Goal: Task Accomplishment & Management: Manage account settings

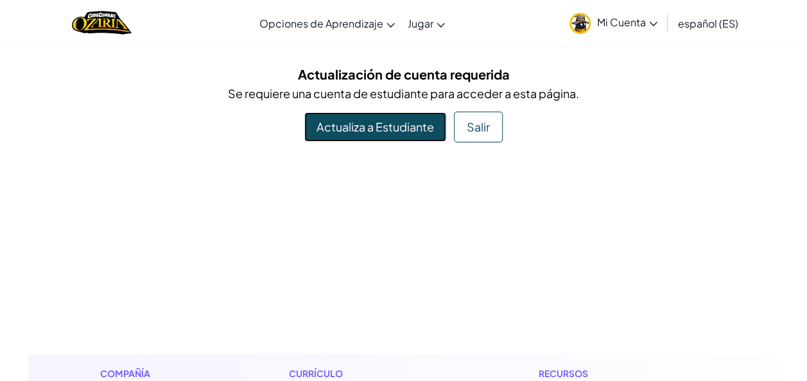
click at [372, 128] on link "Actualiza a Estudiante" at bounding box center [375, 127] width 142 height 30
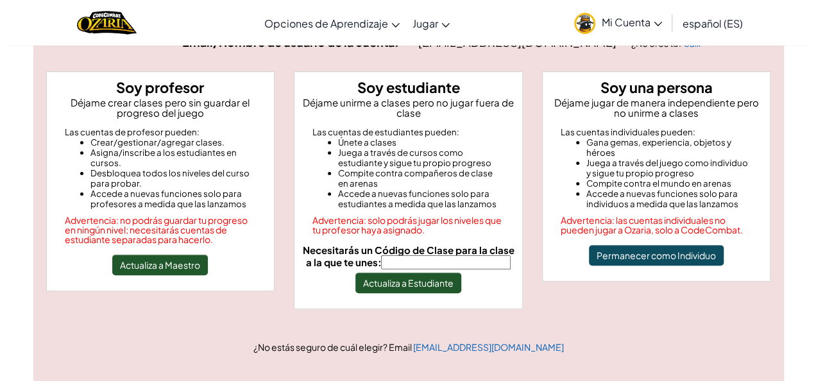
scroll to position [105, 0]
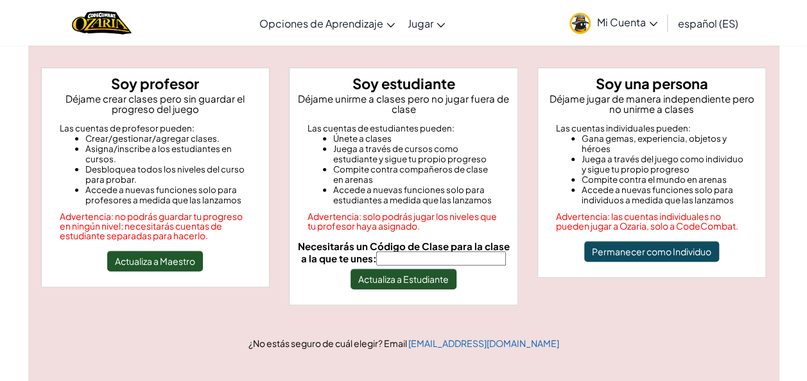
click at [420, 254] on input "Necesitarás un Código de Clase para la clase a la que te unes:" at bounding box center [441, 259] width 130 height 14
click at [469, 255] on input "Jump" at bounding box center [441, 259] width 130 height 14
type input "JumpSafeBite"
click at [428, 279] on button "Actualiza a Estudiante" at bounding box center [403, 279] width 106 height 21
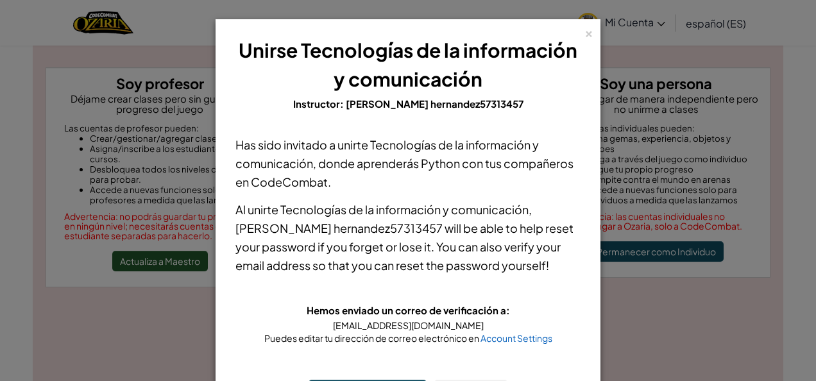
scroll to position [66, 0]
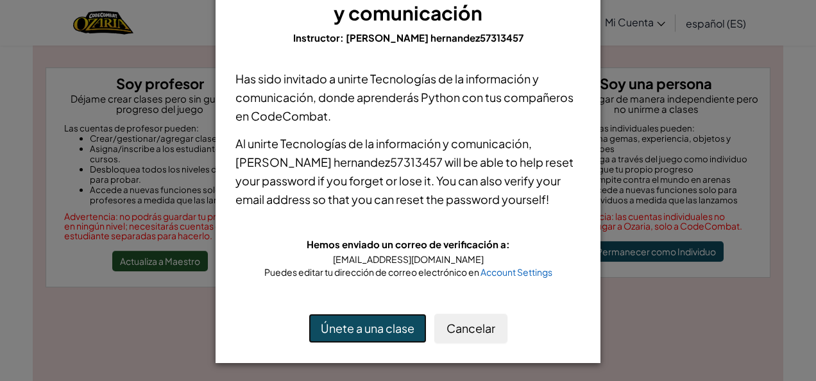
click at [389, 322] on button "Únete a una clase" at bounding box center [368, 329] width 118 height 30
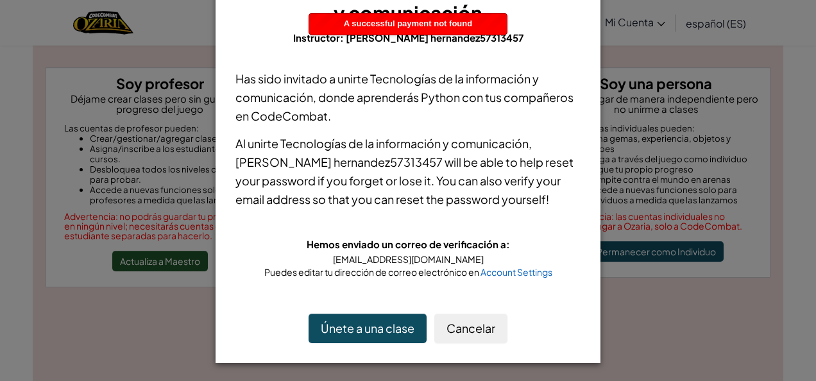
click at [533, 277] on div "Puedes editar tu dirección de correo electrónico en Account Settings" at bounding box center [408, 272] width 345 height 13
click at [522, 275] on span "Account Settings" at bounding box center [517, 272] width 72 height 12
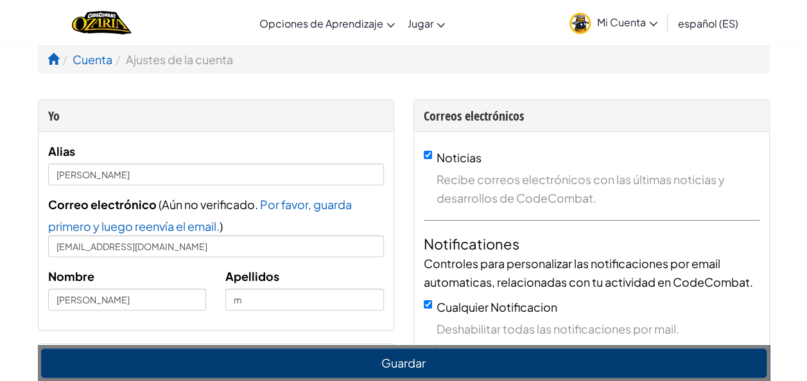
click at [625, 28] on link "Mi Cuenta" at bounding box center [613, 23] width 101 height 40
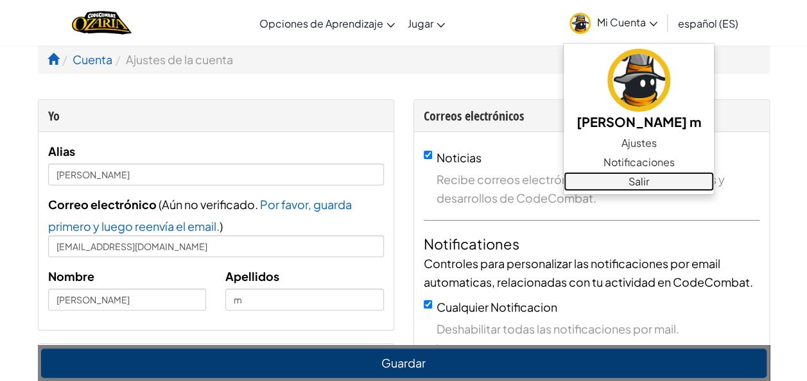
click at [625, 180] on link "Salir" at bounding box center [638, 181] width 150 height 19
